Goal: Task Accomplishment & Management: Manage account settings

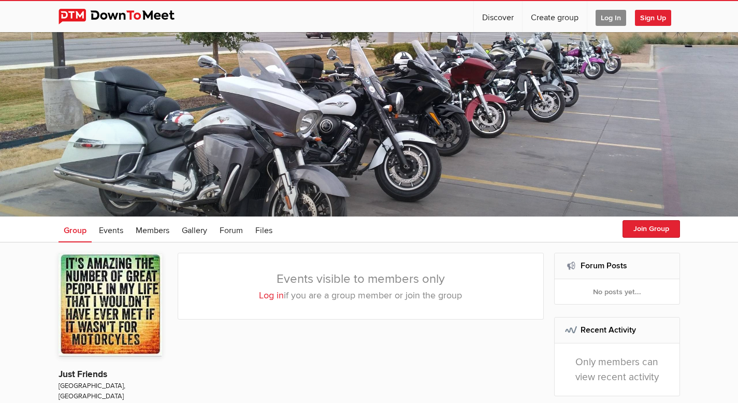
click at [608, 15] on span "Log In" at bounding box center [611, 18] width 31 height 16
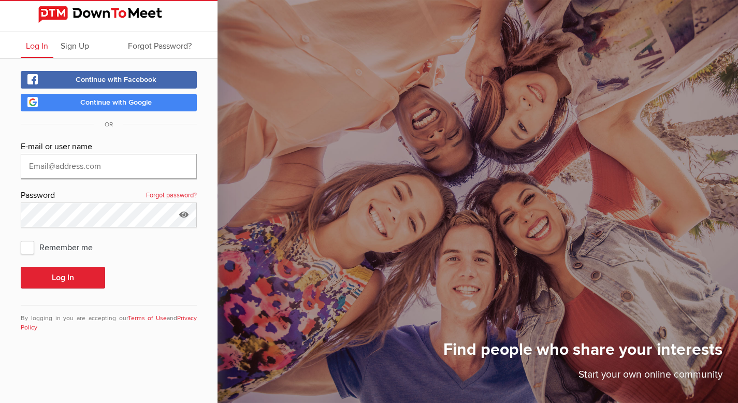
type input "[EMAIL_ADDRESS][DOMAIN_NAME]"
click at [29, 247] on span "Remember me" at bounding box center [62, 247] width 82 height 19
click at [21, 238] on input "Remember me" at bounding box center [20, 237] width 1 height 1
checkbox input "true"
click at [87, 280] on button "Log In" at bounding box center [63, 278] width 84 height 22
